Goal: Task Accomplishment & Management: Use online tool/utility

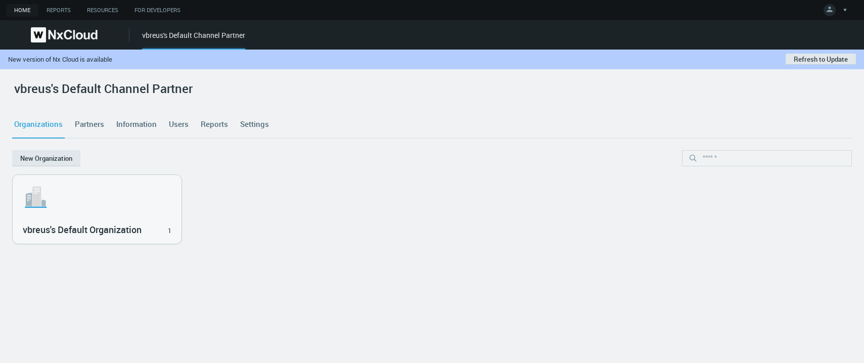
click at [614, 120] on div "Organizations Partners Information Users Reports Settings" at bounding box center [432, 124] width 840 height 27
click at [599, 121] on div "Organizations Partners Information Users Reports Settings" at bounding box center [432, 124] width 840 height 27
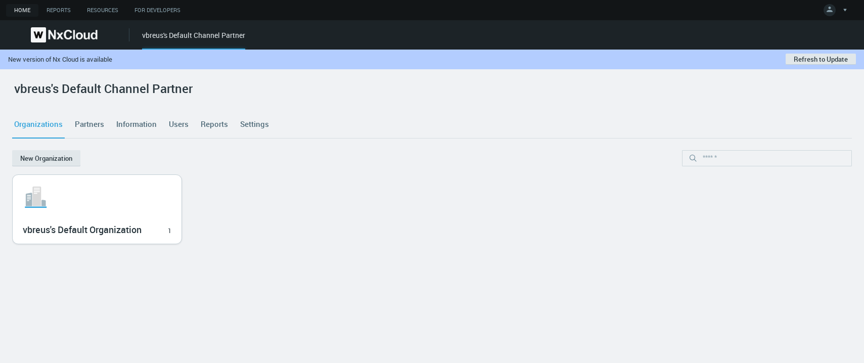
click at [166, 177] on div ".st1{fill:var(--svg-placeholder-elm2-color);} .st2{fill:var(--brand-core);} .st…" at bounding box center [97, 209] width 169 height 69
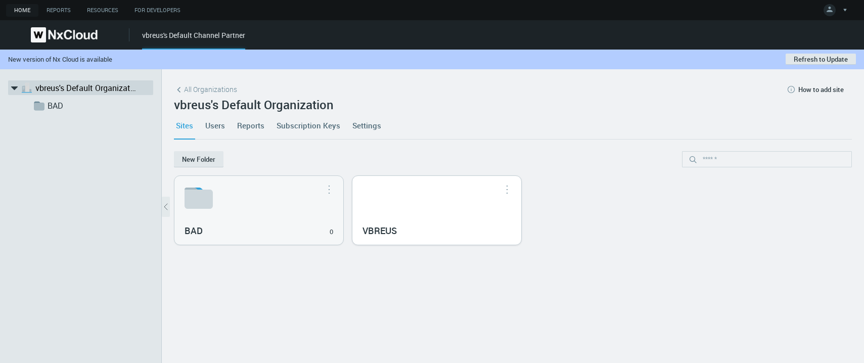
click at [387, 209] on div "VBREUS" at bounding box center [436, 210] width 169 height 69
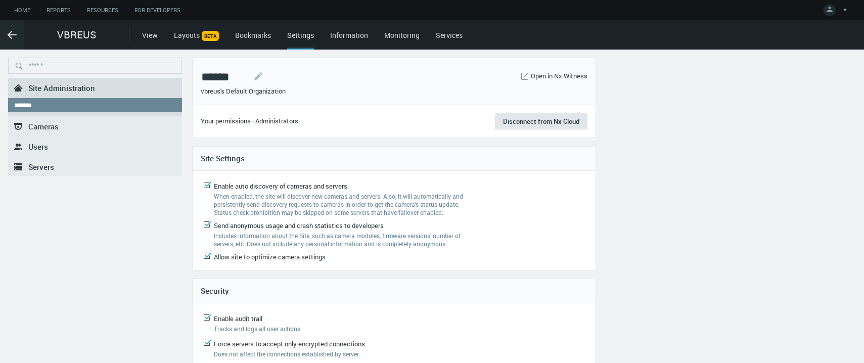
click at [451, 32] on link "Services" at bounding box center [449, 35] width 27 height 10
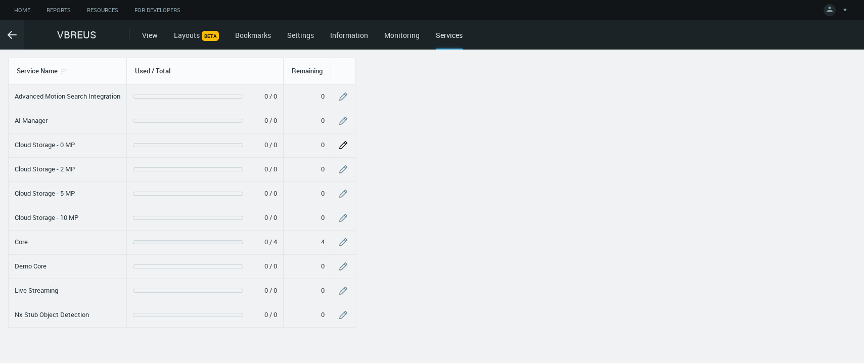
click at [339, 142] on button "button" at bounding box center [343, 145] width 23 height 23
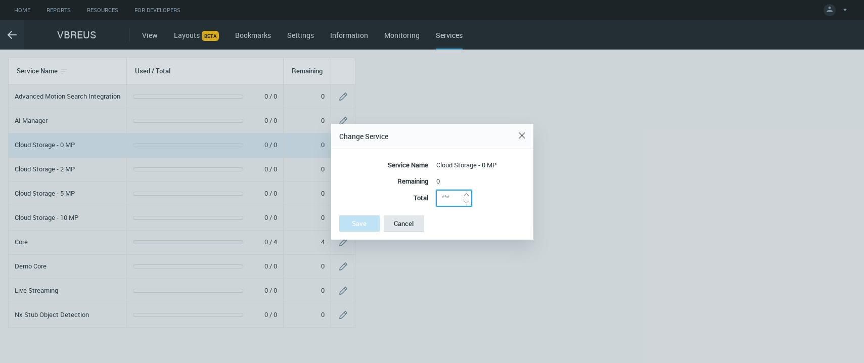
drag, startPoint x: 453, startPoint y: 199, endPoint x: 470, endPoint y: 200, distance: 16.7
click at [463, 200] on nx-numeric "* arrow_expand arrow_expand" at bounding box center [453, 198] width 35 height 16
type input "*"
click at [466, 194] on icon "arrow_expand" at bounding box center [467, 195] width 8 height 8
click at [344, 217] on button "Save" at bounding box center [359, 223] width 40 height 16
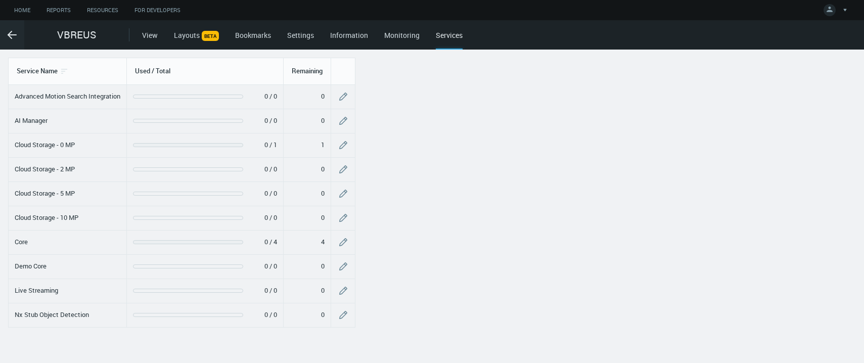
click at [730, 202] on div at bounding box center [614, 207] width 501 height 314
click at [663, 188] on div at bounding box center [614, 207] width 501 height 314
click at [346, 149] on icon "button" at bounding box center [343, 145] width 10 height 10
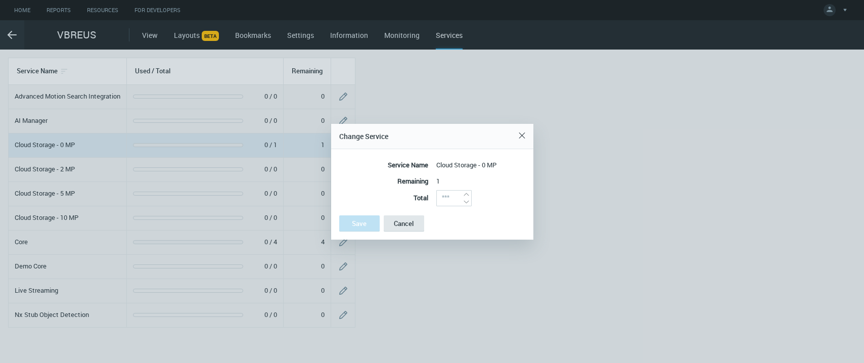
type input "*"
click at [467, 202] on icon "arrow_expand" at bounding box center [467, 202] width 8 height 8
click at [358, 221] on button "Save" at bounding box center [359, 223] width 40 height 16
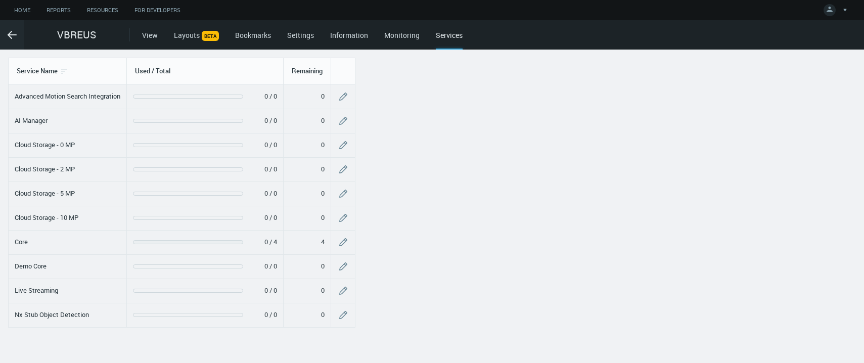
click at [740, 127] on div at bounding box center [614, 207] width 501 height 314
click at [346, 141] on icon "button" at bounding box center [343, 145] width 10 height 10
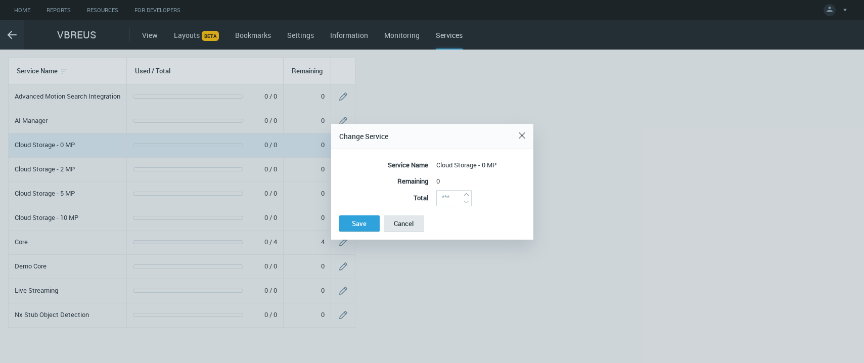
click at [466, 192] on icon "arrow_expand" at bounding box center [467, 195] width 8 height 8
click at [465, 192] on icon "arrow_expand" at bounding box center [467, 195] width 8 height 8
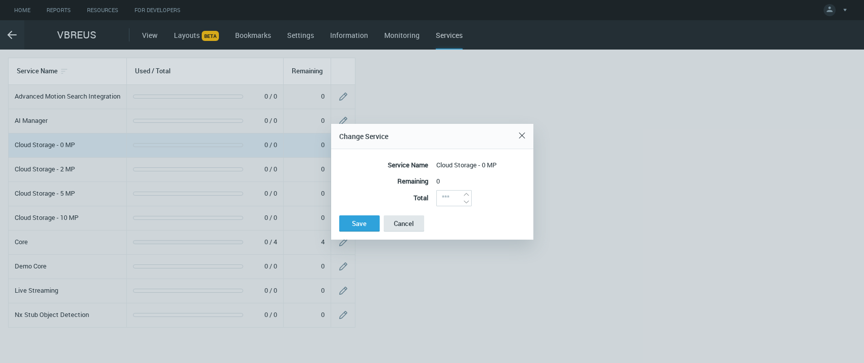
click at [465, 192] on icon "arrow_expand" at bounding box center [467, 195] width 8 height 8
click at [466, 192] on icon "arrow_expand" at bounding box center [467, 195] width 8 height 8
type input "*"
click at [466, 193] on icon "arrow_expand" at bounding box center [467, 195] width 8 height 8
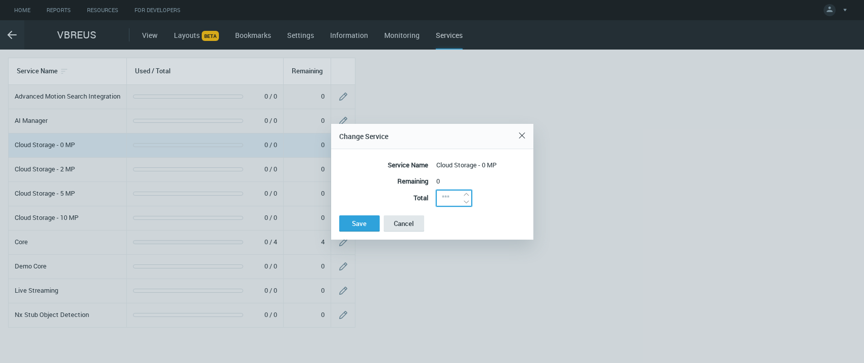
click at [466, 190] on input "*" at bounding box center [453, 198] width 35 height 16
